Goal: Check status: Check status

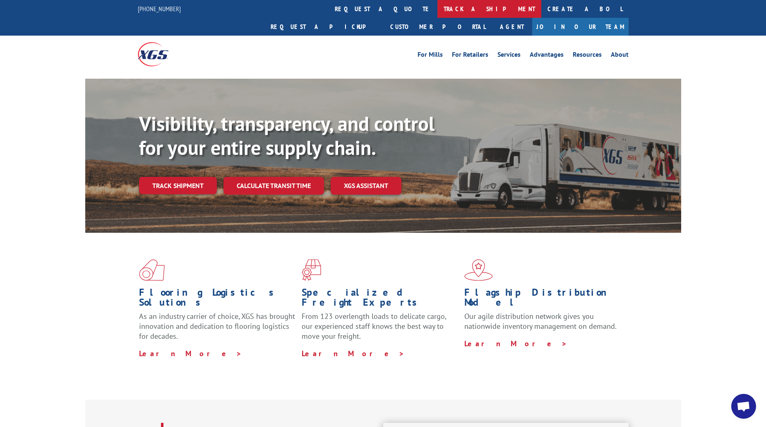
click at [438, 5] on link "track a shipment" at bounding box center [490, 9] width 104 height 18
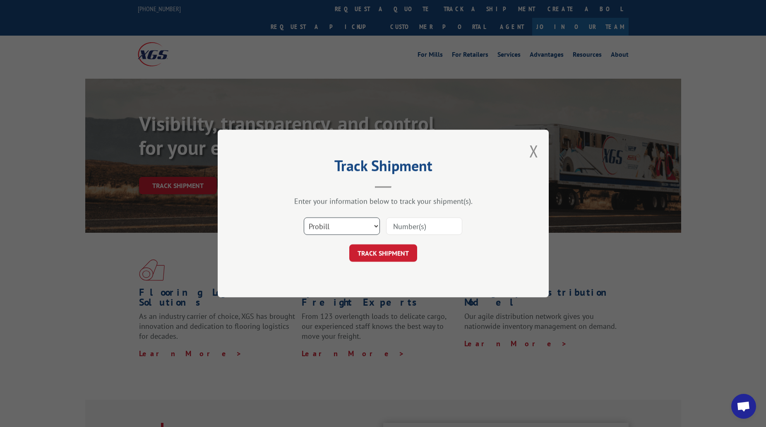
click at [345, 226] on select "Select category... Probill BOL PO" at bounding box center [342, 225] width 76 height 17
select select "po"
click at [304, 217] on select "Select category... Probill BOL PO" at bounding box center [342, 225] width 76 height 17
click at [416, 220] on input at bounding box center [424, 225] width 76 height 17
type input "ps062966"
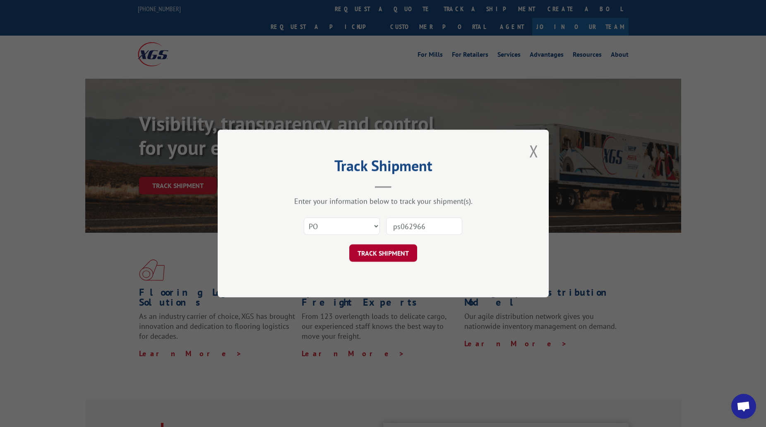
click at [407, 260] on button "TRACK SHIPMENT" at bounding box center [383, 252] width 68 height 17
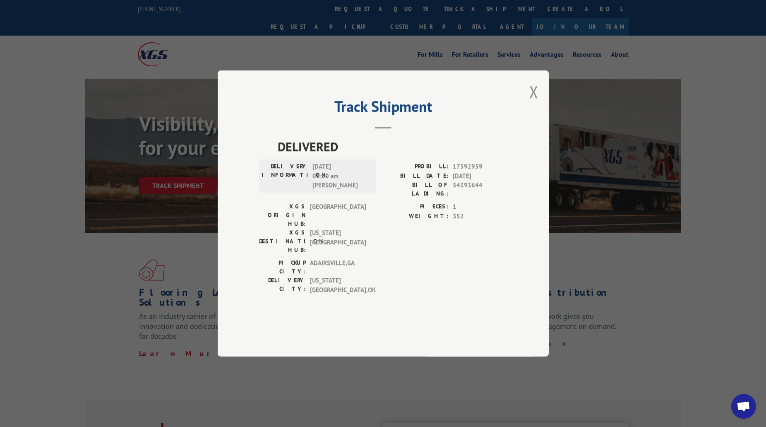
click at [463, 171] on span "17592959" at bounding box center [480, 167] width 55 height 10
drag, startPoint x: 463, startPoint y: 189, endPoint x: 426, endPoint y: 148, distance: 55.4
click at [426, 129] on header "Track Shipment" at bounding box center [383, 115] width 248 height 28
click at [535, 103] on button "Close modal" at bounding box center [533, 92] width 9 height 22
